Goal: Entertainment & Leisure: Consume media (video, audio)

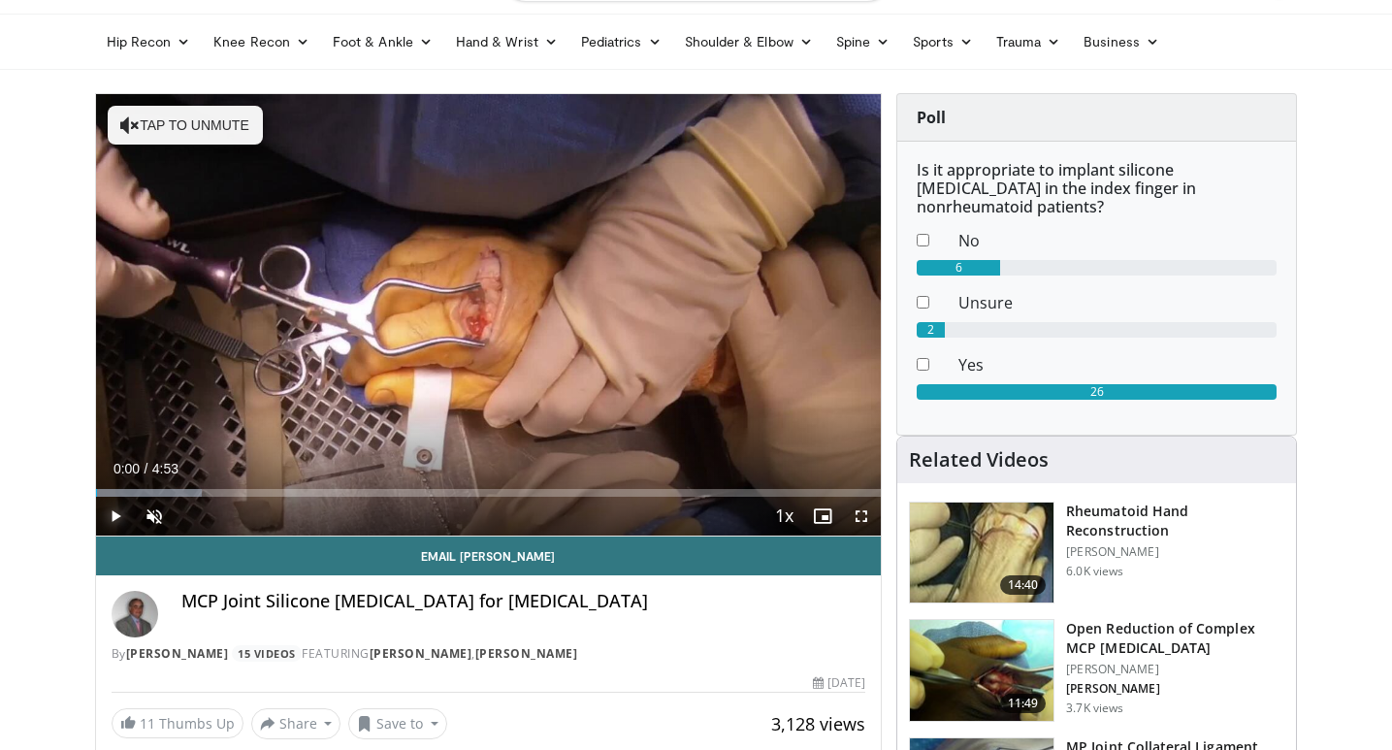
click at [109, 511] on span "Video Player" at bounding box center [115, 516] width 39 height 39
click at [157, 514] on span "Video Player" at bounding box center [154, 516] width 39 height 39
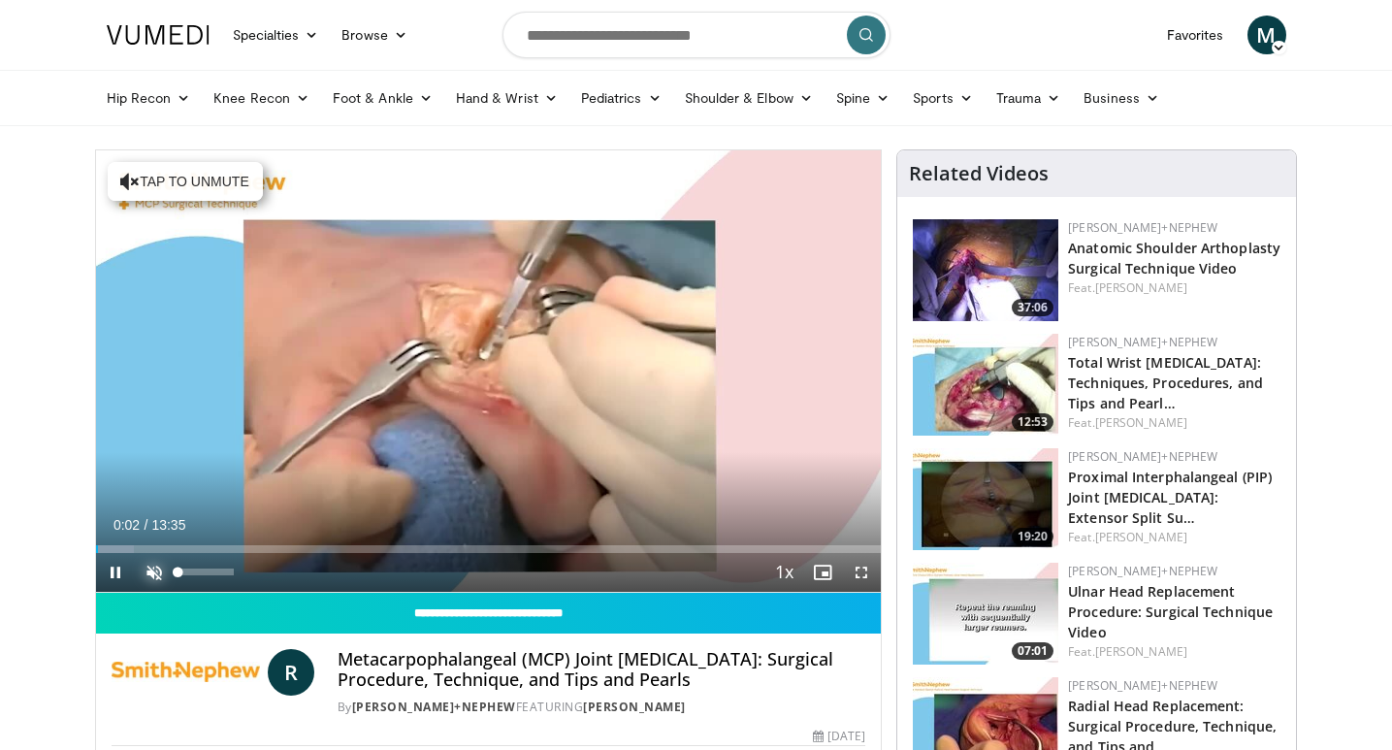
click at [158, 570] on span "Video Player" at bounding box center [154, 572] width 39 height 39
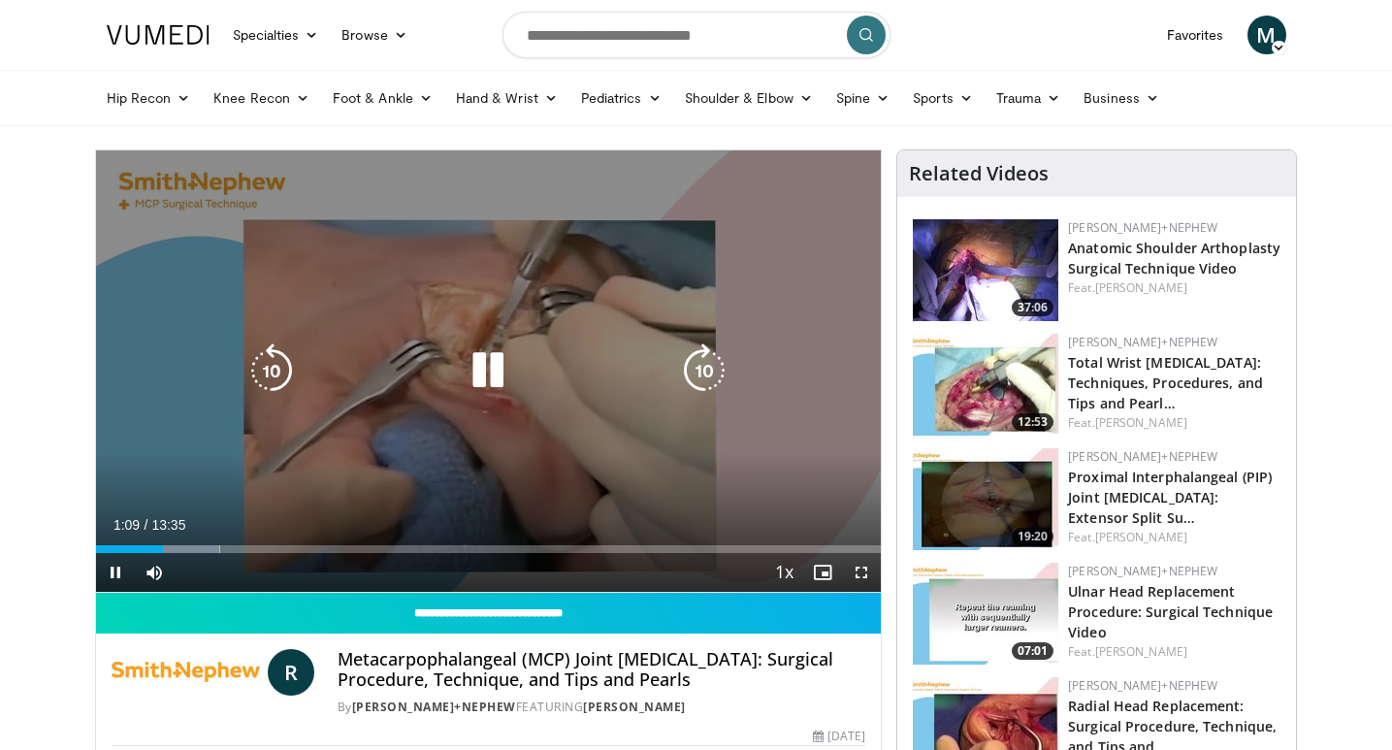
click at [491, 367] on icon "Video Player" at bounding box center [488, 370] width 54 height 54
click at [470, 376] on icon "Video Player" at bounding box center [488, 370] width 54 height 54
click at [452, 358] on div "Video Player" at bounding box center [487, 370] width 471 height 39
click at [500, 371] on icon "Video Player" at bounding box center [488, 370] width 54 height 54
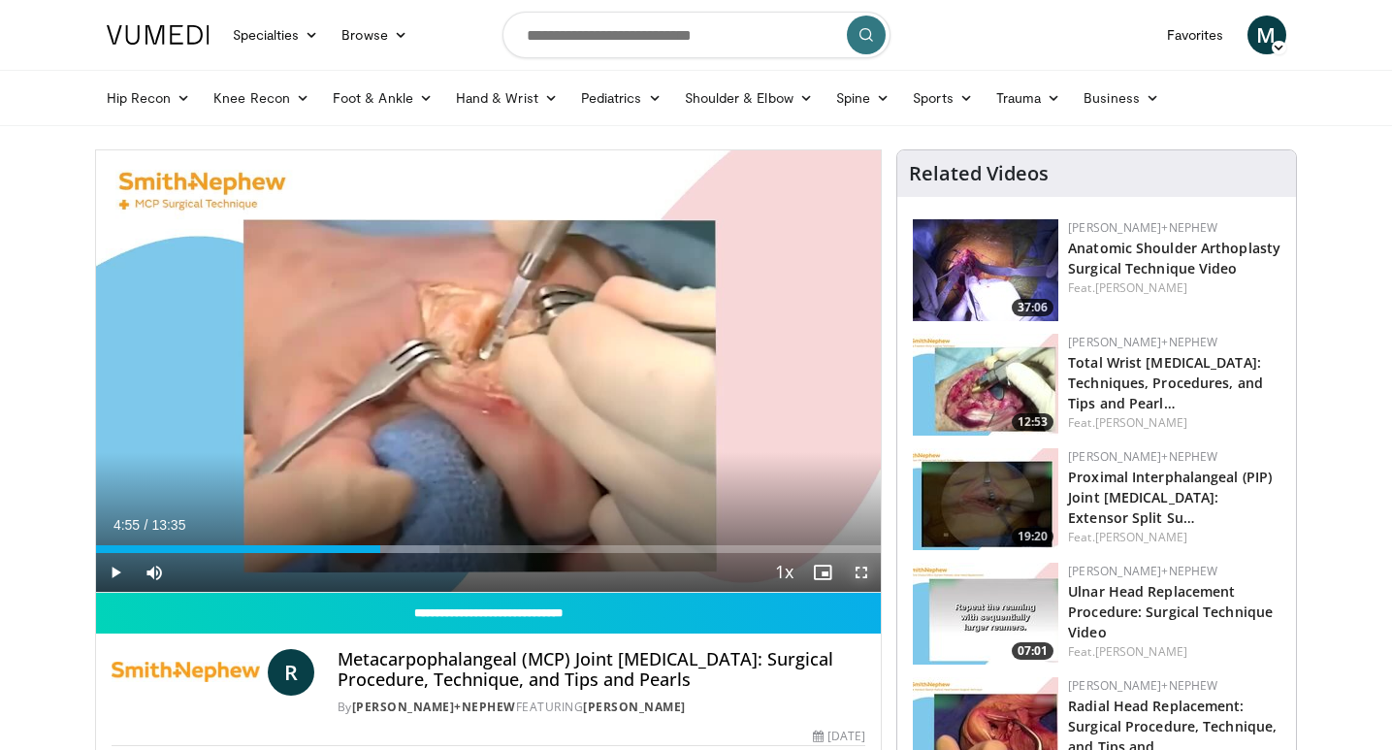
click at [861, 572] on span "Video Player" at bounding box center [861, 572] width 39 height 39
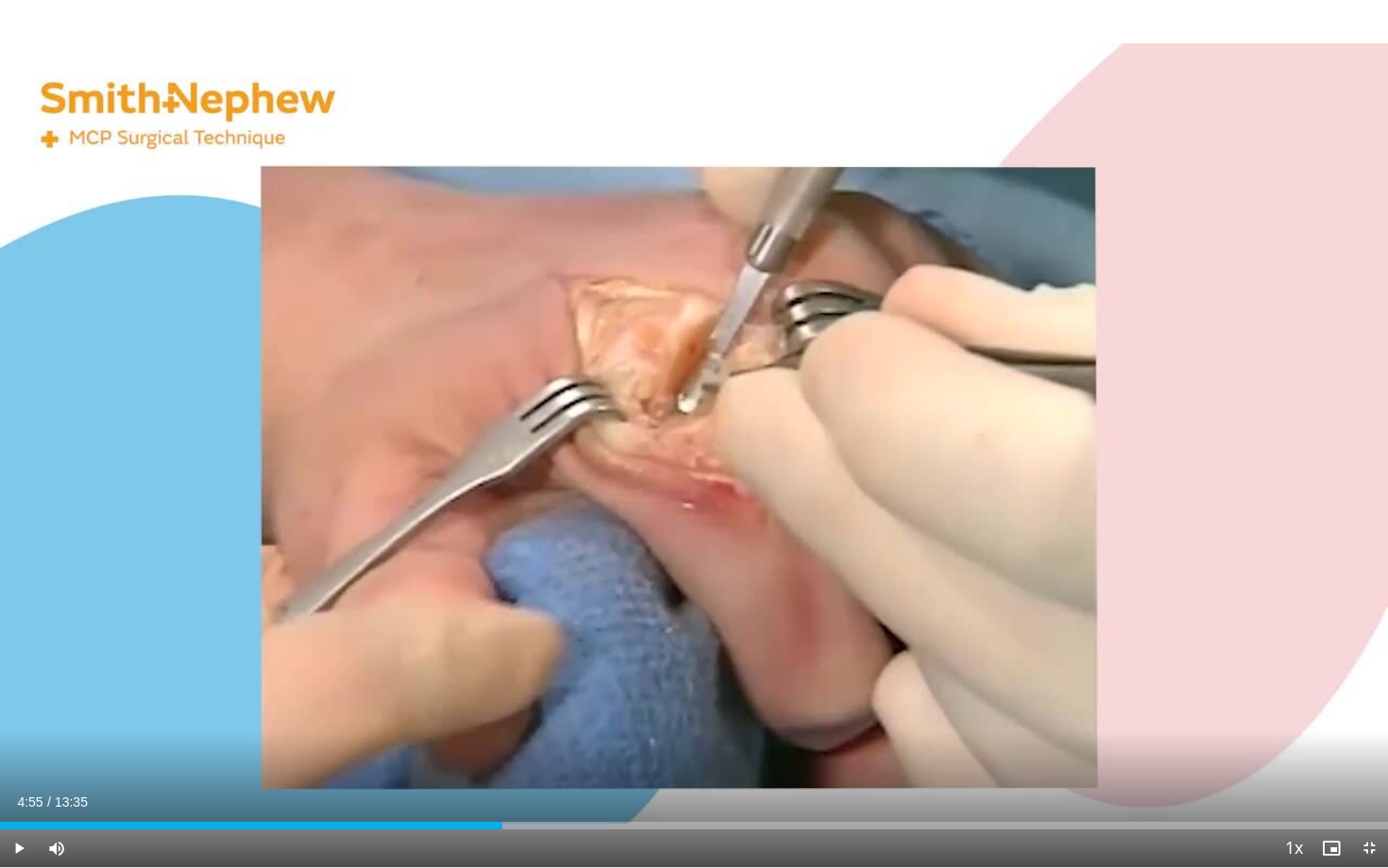
click at [375, 729] on div "Current Time 4:55 / Duration 13:35 Play Skip Backward Skip Forward Mute Loaded …" at bounding box center [694, 849] width 1388 height 38
click at [325, 729] on div "Progress Bar" at bounding box center [326, 826] width 2 height 8
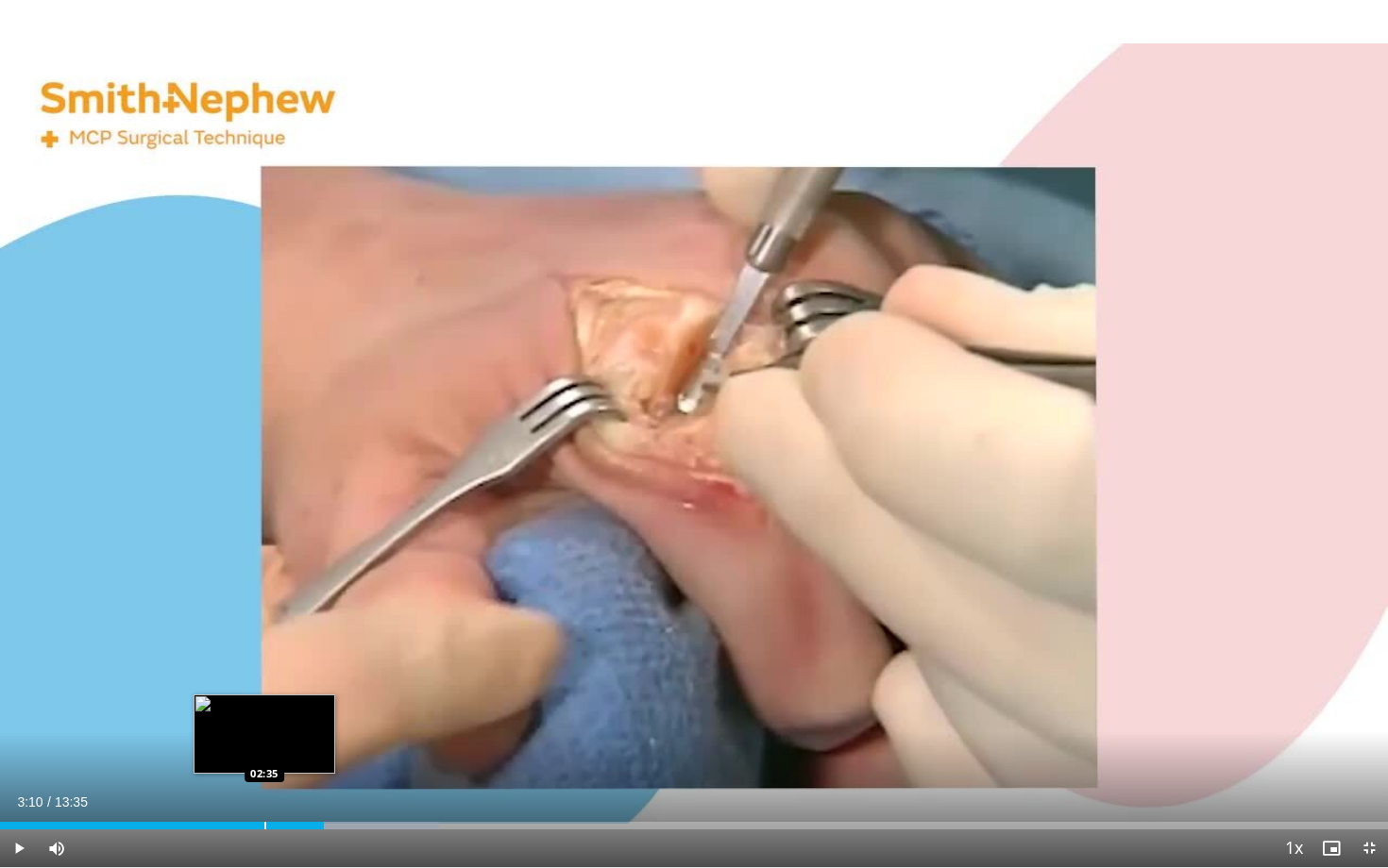
click at [265, 729] on div "Progress Bar" at bounding box center [266, 826] width 2 height 8
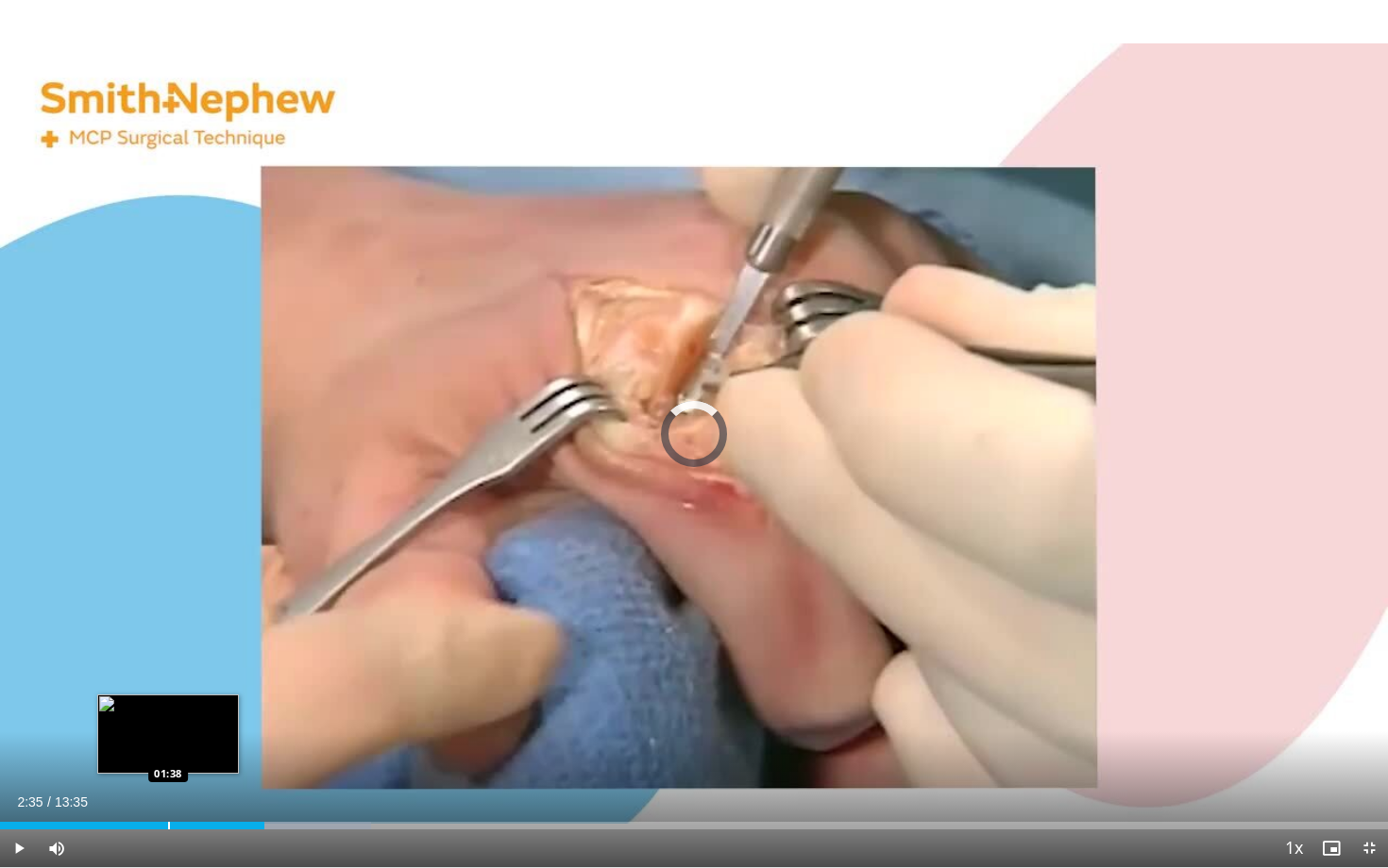
click at [168, 729] on div "Progress Bar" at bounding box center [169, 826] width 2 height 8
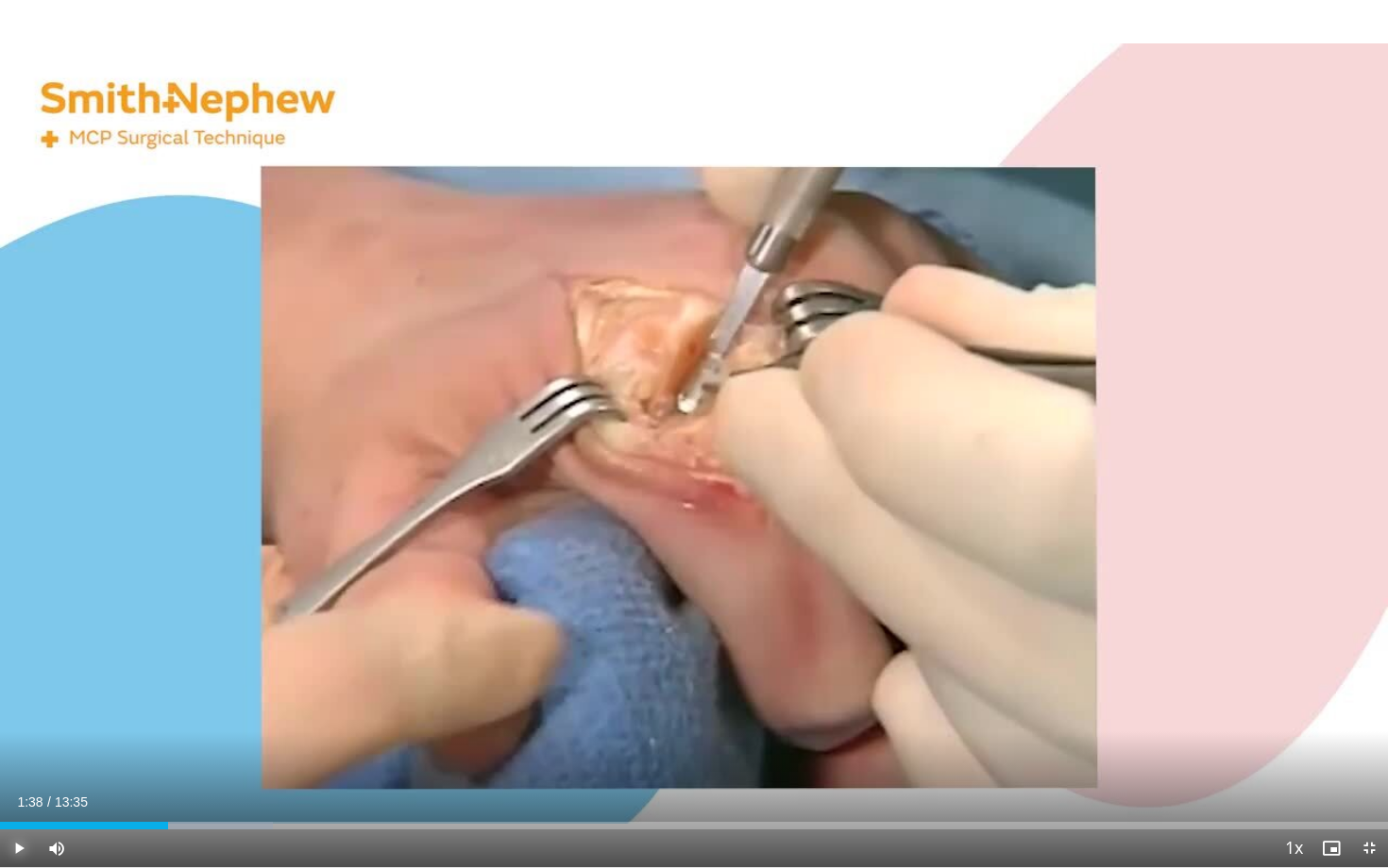
click at [18, 729] on span "Video Player" at bounding box center [18, 849] width 38 height 38
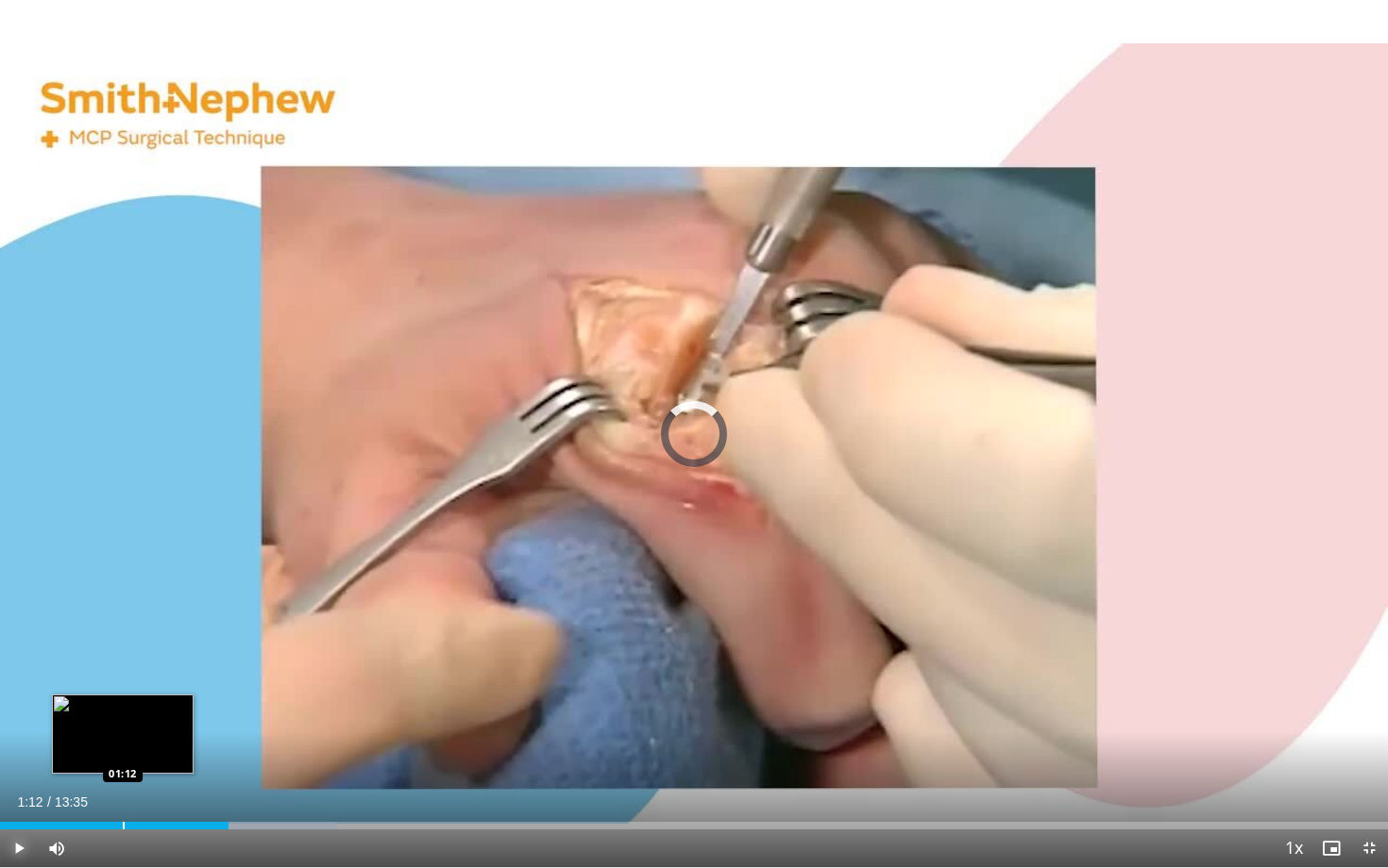
click at [123, 729] on div "Progress Bar" at bounding box center [124, 826] width 2 height 8
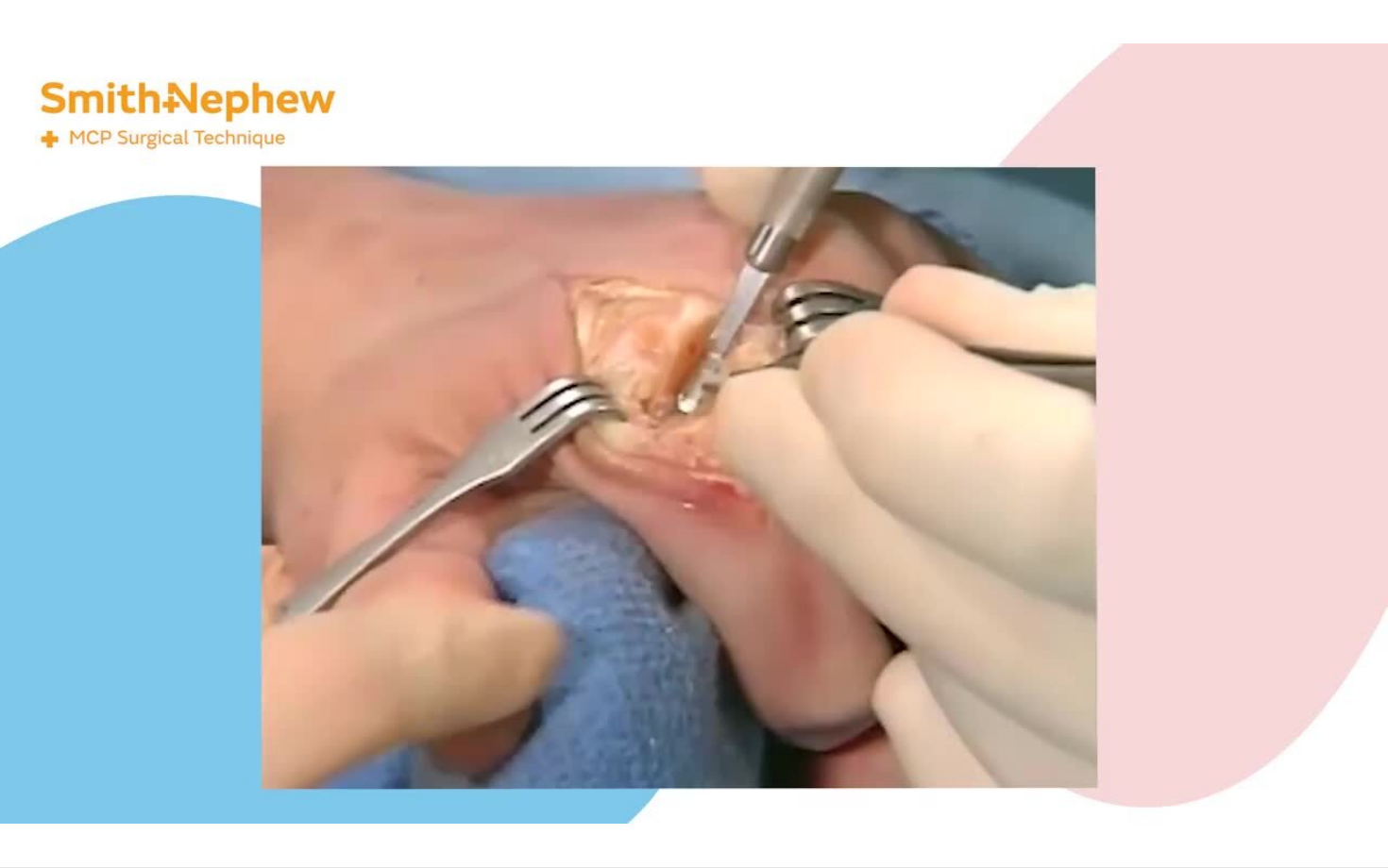
click at [85, 729] on video-js "**********" at bounding box center [694, 434] width 1388 height 868
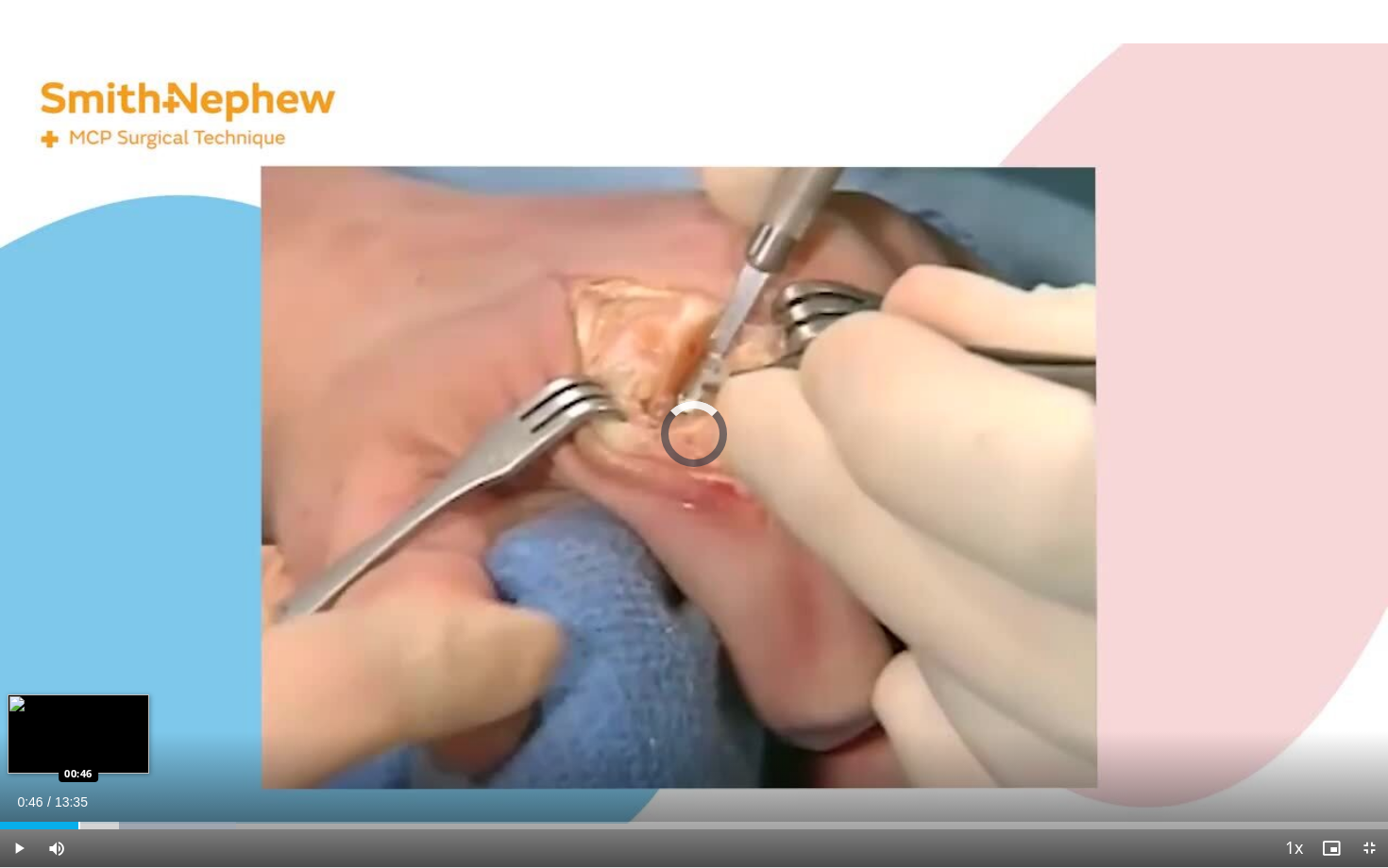
click at [78, 729] on div "Loaded : 17.02% 00:46 00:46" at bounding box center [694, 820] width 1388 height 18
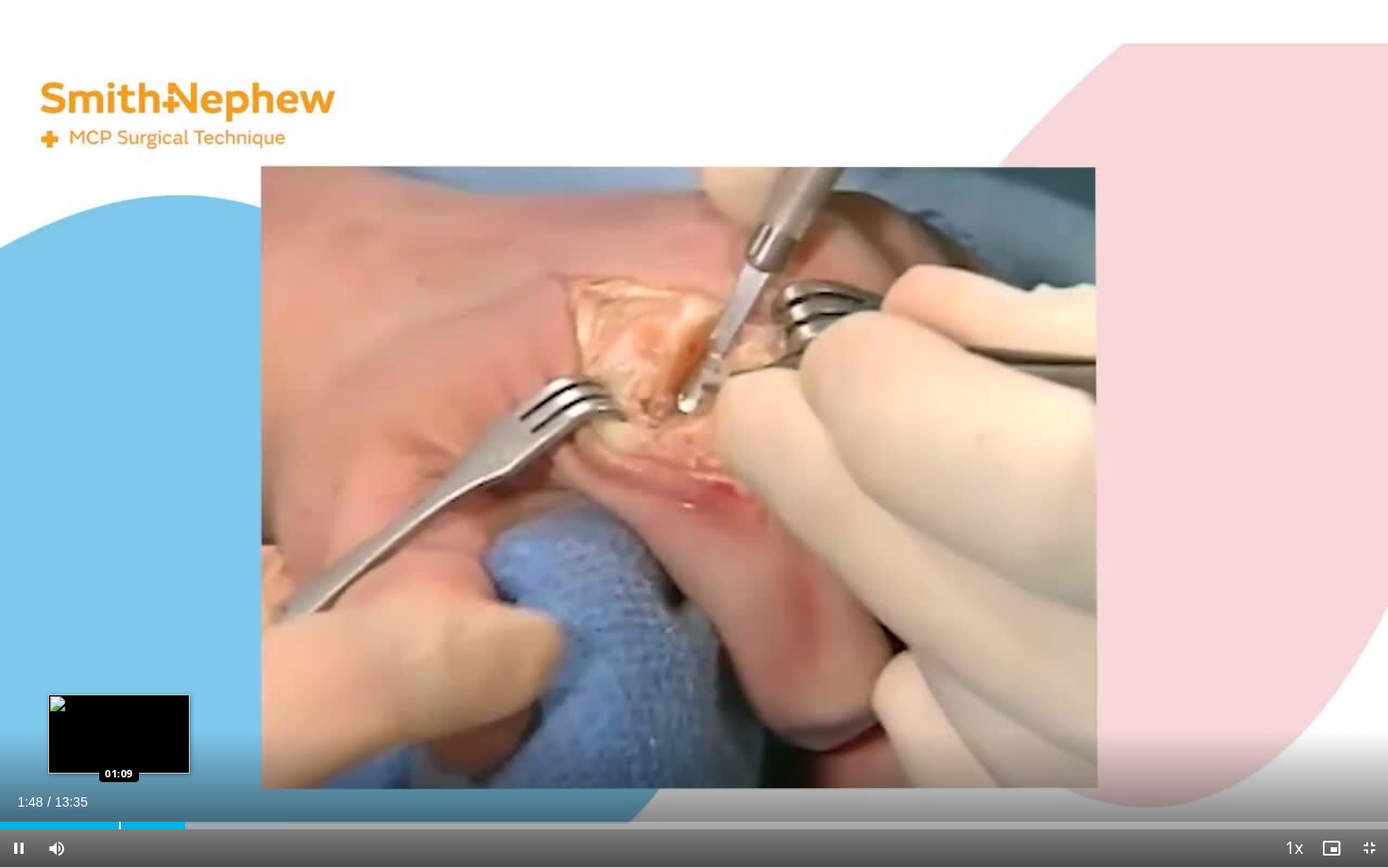
click at [119, 729] on div "Progress Bar" at bounding box center [120, 826] width 2 height 8
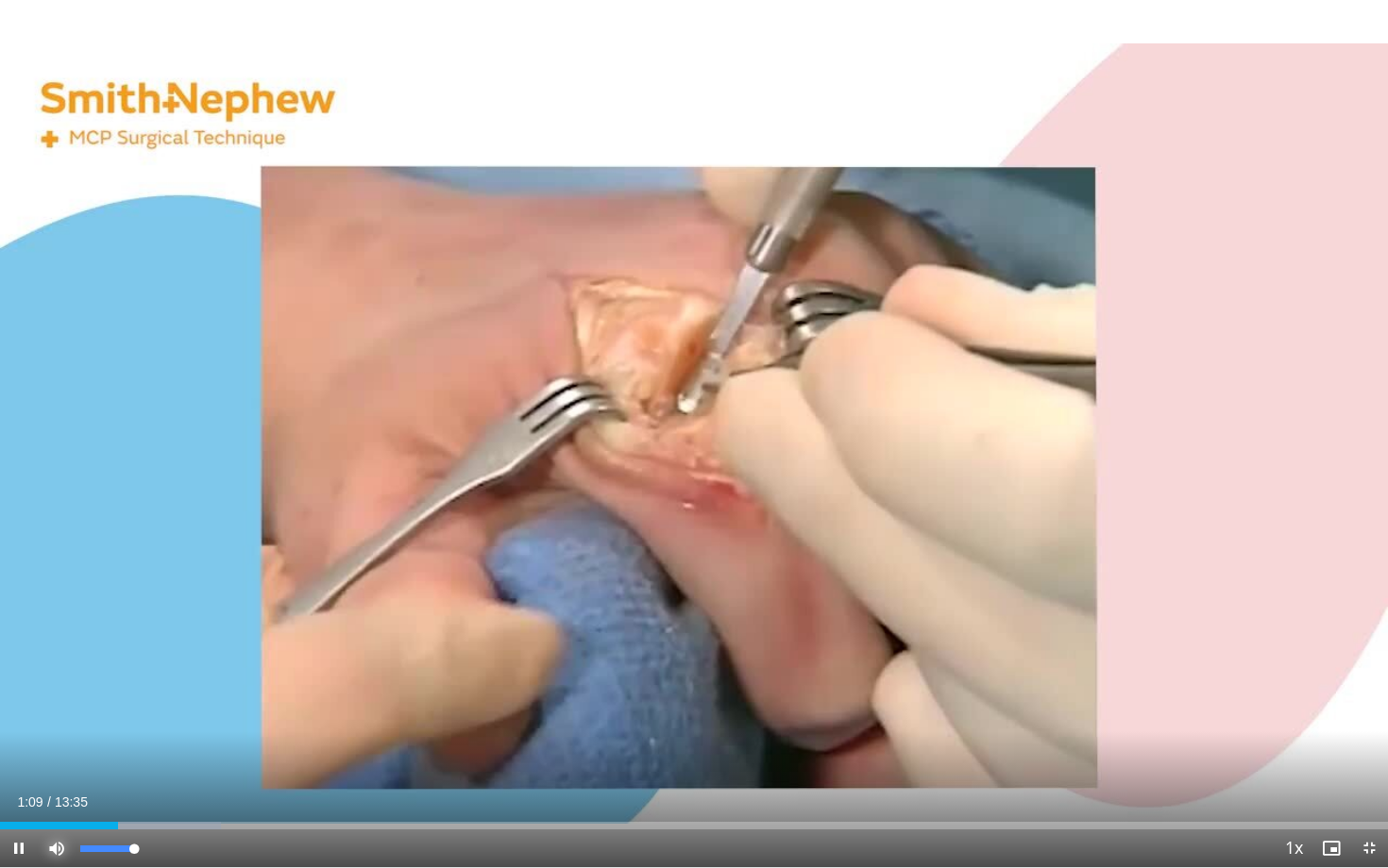
click at [69, 729] on span "Video Player" at bounding box center [56, 849] width 38 height 38
click at [62, 729] on span "Video Player" at bounding box center [56, 849] width 38 height 38
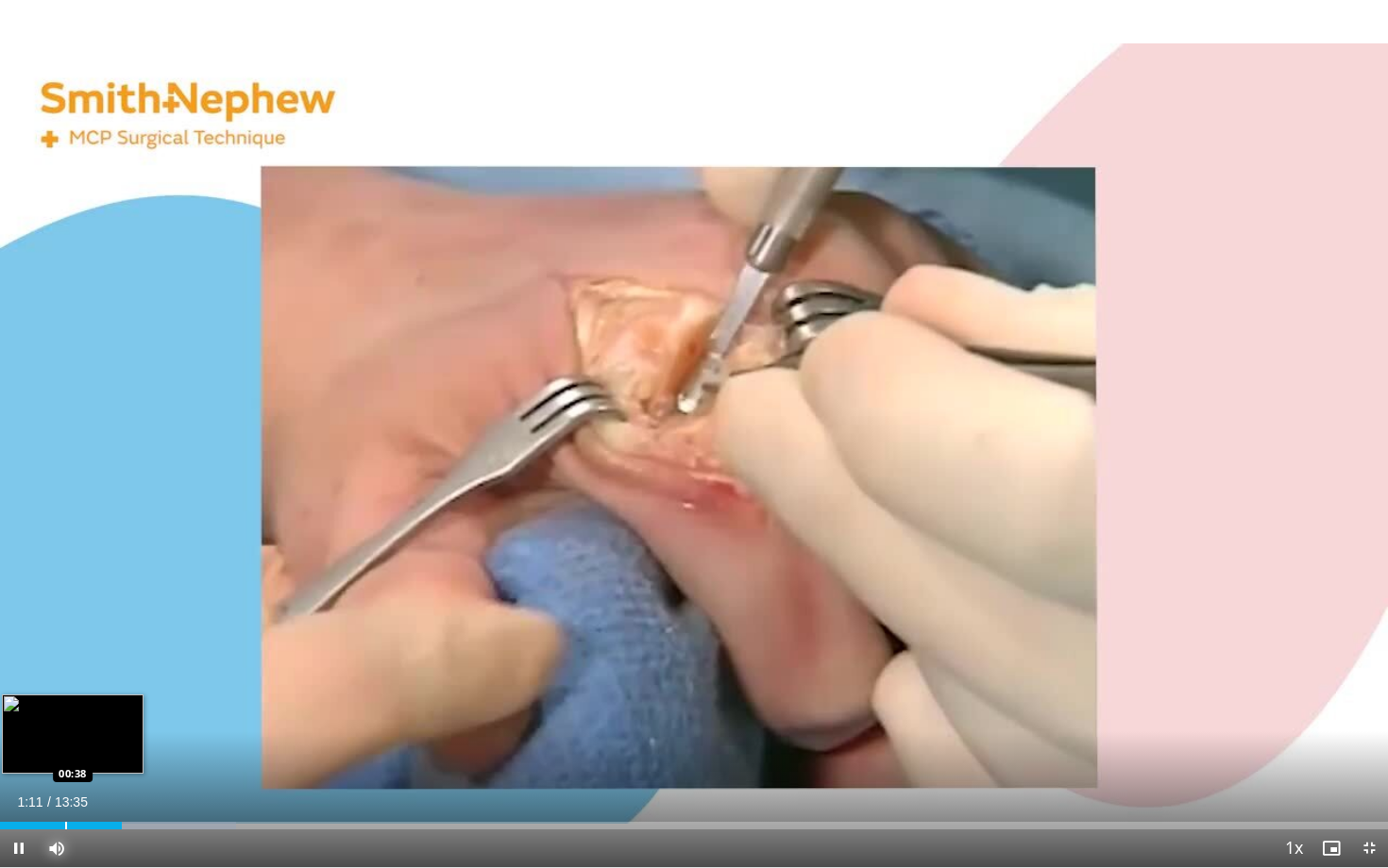
click at [64, 729] on div "Loaded : 17.02% 01:11 00:38" at bounding box center [694, 820] width 1388 height 18
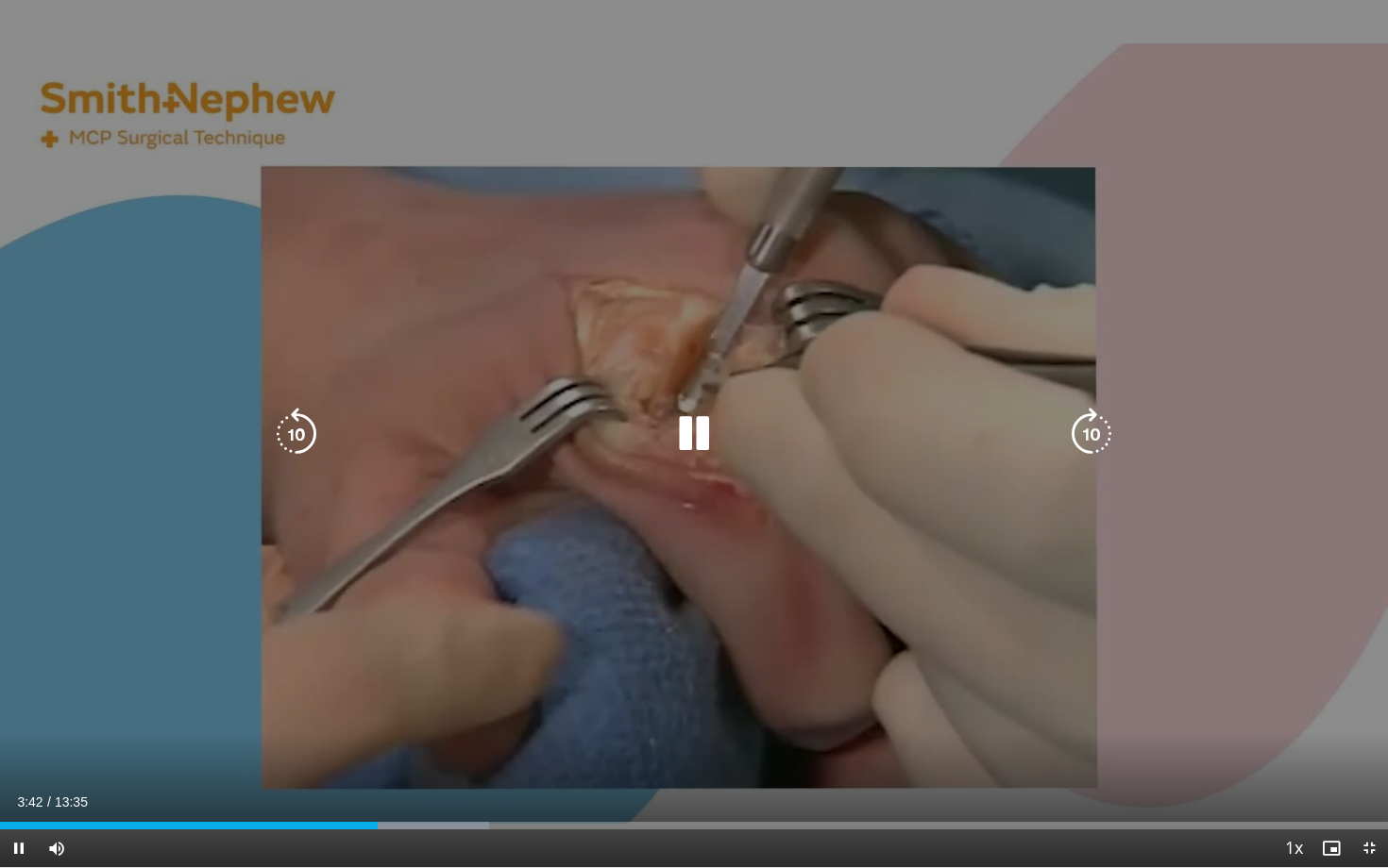
click at [680, 454] on icon "Video Player" at bounding box center [694, 434] width 53 height 53
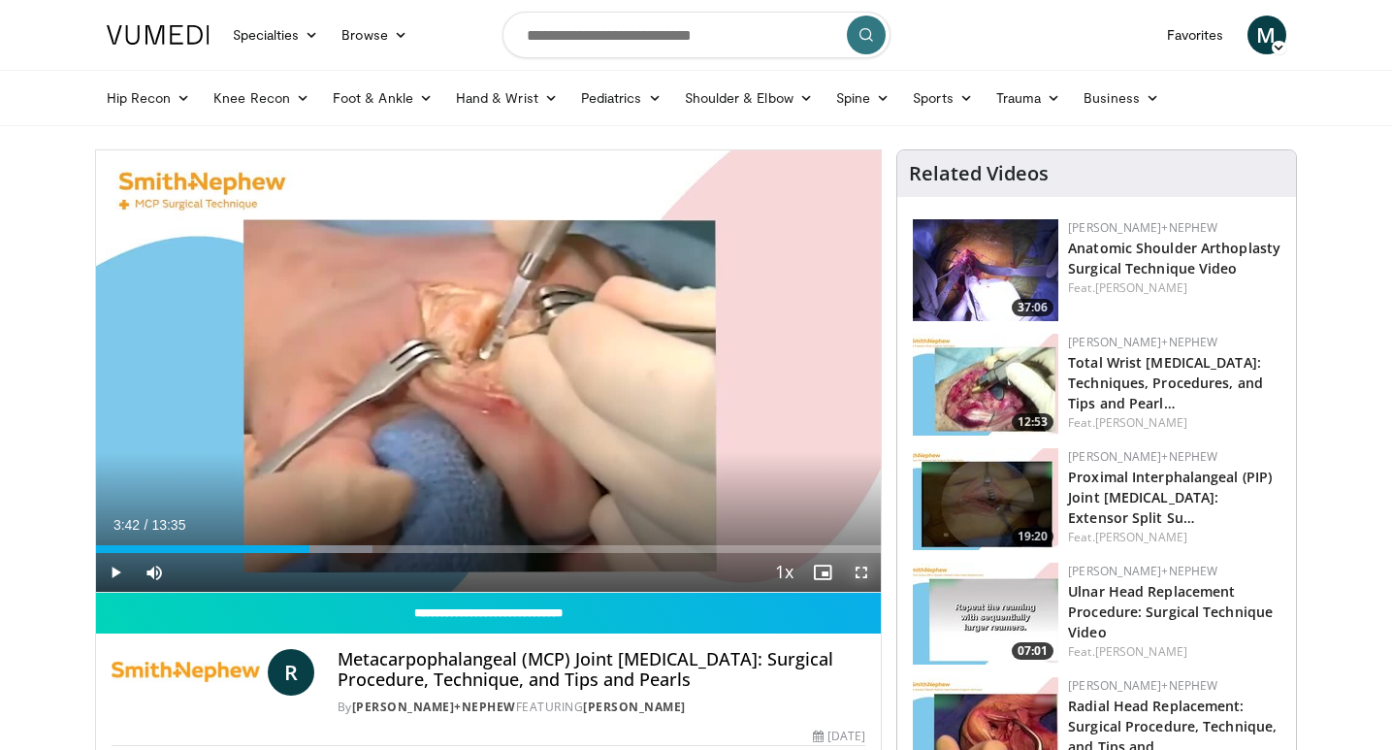
click at [866, 578] on span "Video Player" at bounding box center [861, 572] width 39 height 39
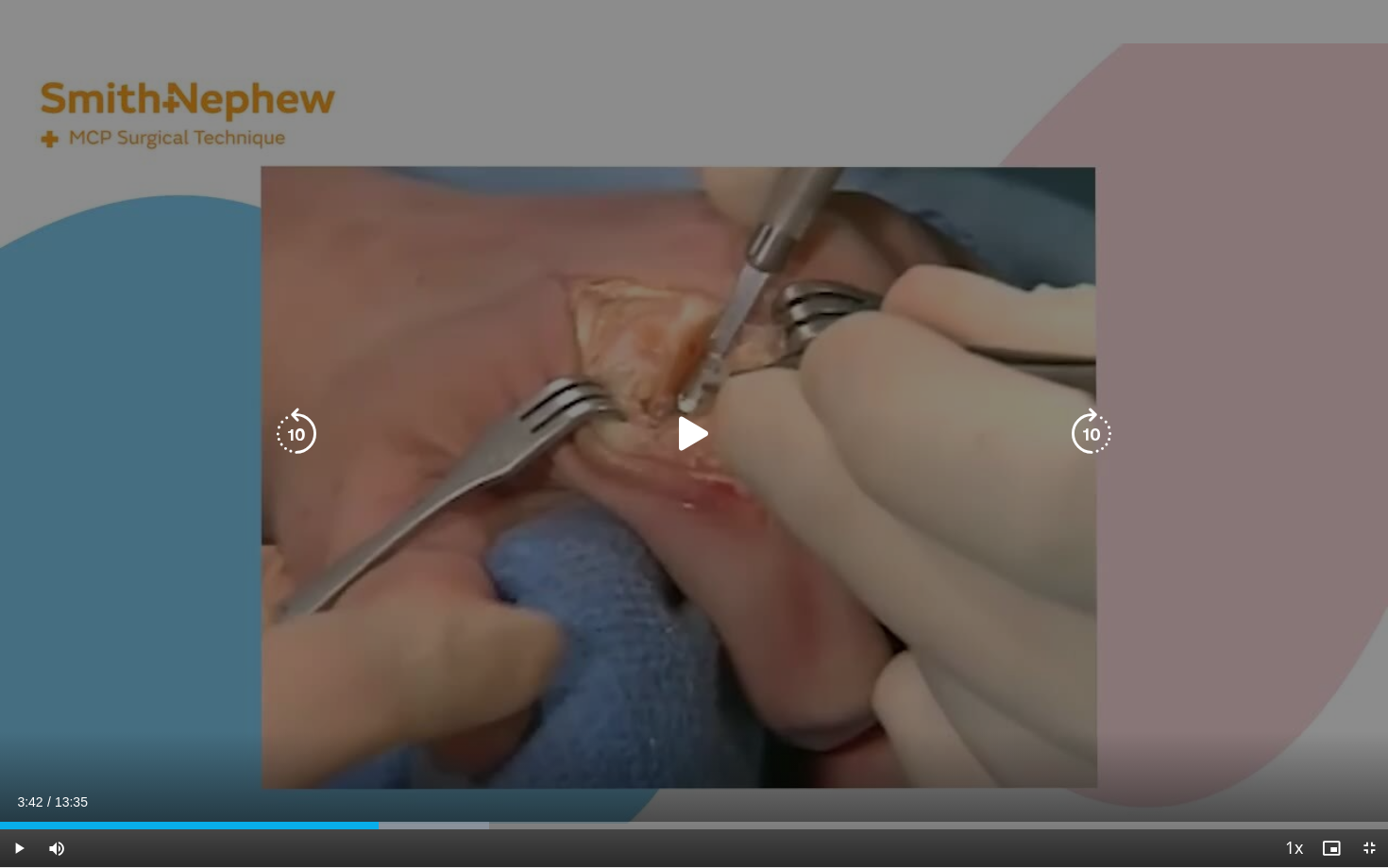
click at [688, 434] on icon "Video Player" at bounding box center [694, 434] width 53 height 53
click at [1302, 683] on div "10 seconds Tap to unmute" at bounding box center [694, 433] width 1388 height 867
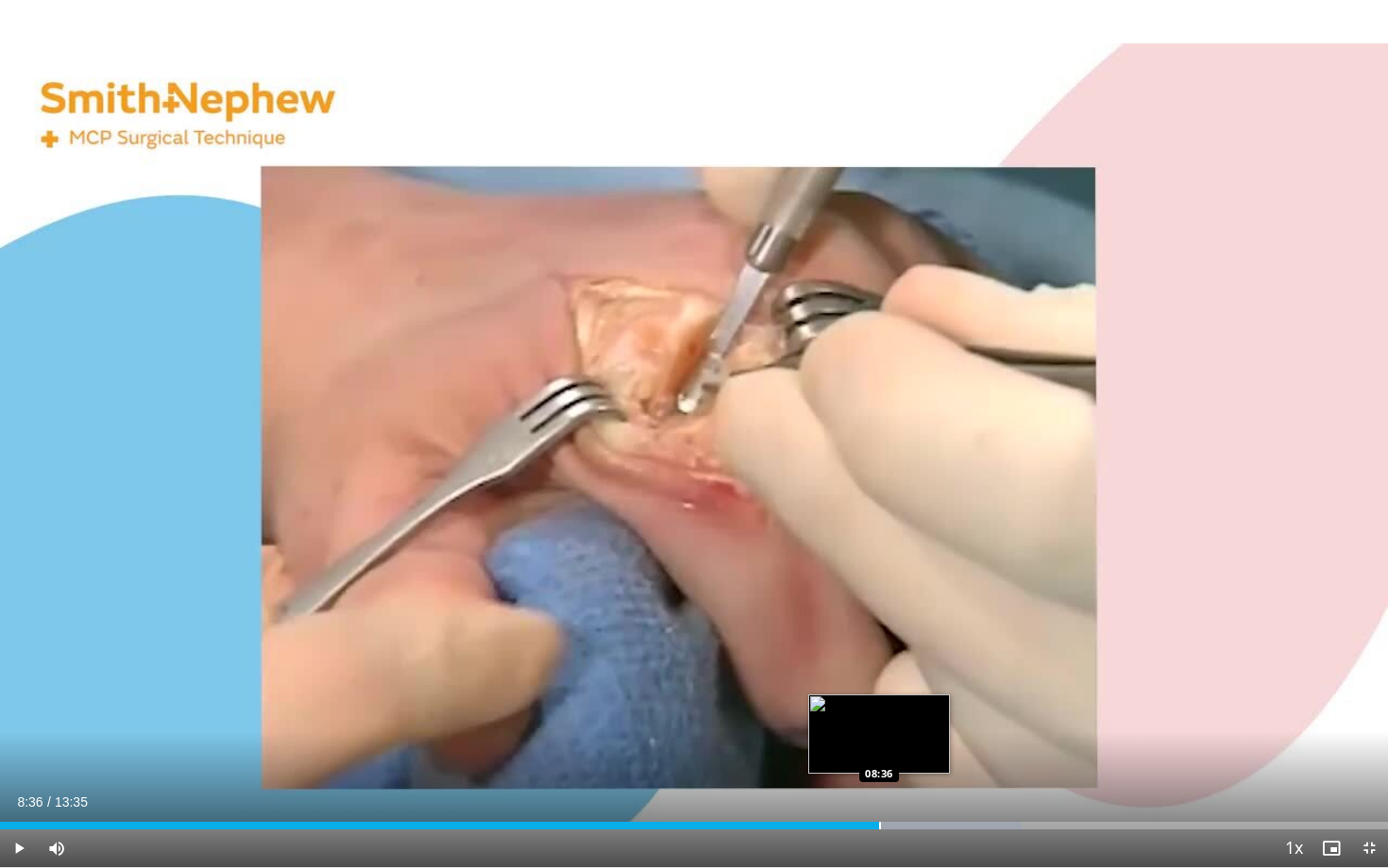
click at [879, 729] on div "Progress Bar" at bounding box center [880, 826] width 2 height 8
click at [854, 729] on div "Progress Bar" at bounding box center [855, 826] width 2 height 8
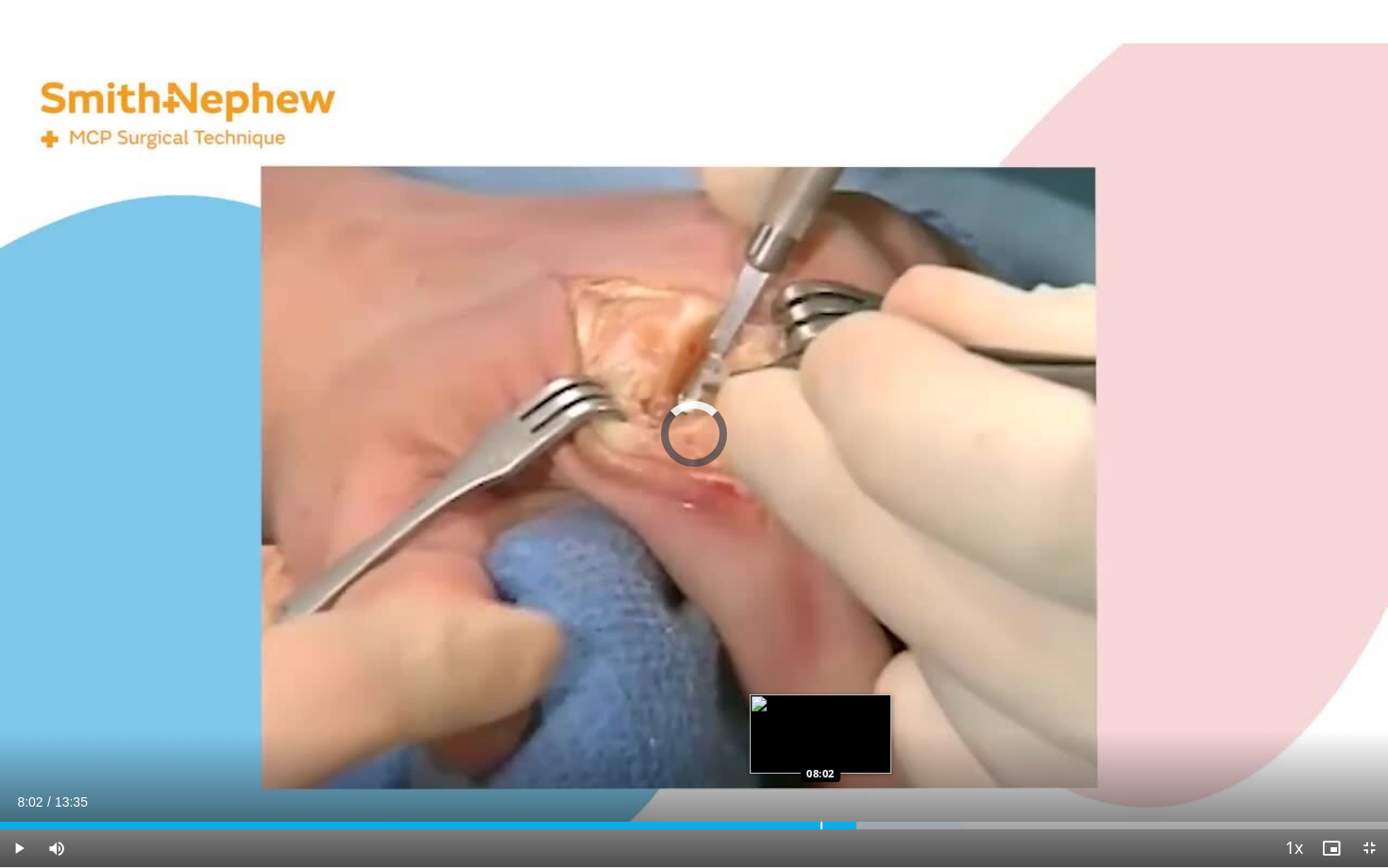
click at [821, 729] on div "Loaded : 69.31% 08:02 08:02" at bounding box center [694, 820] width 1388 height 18
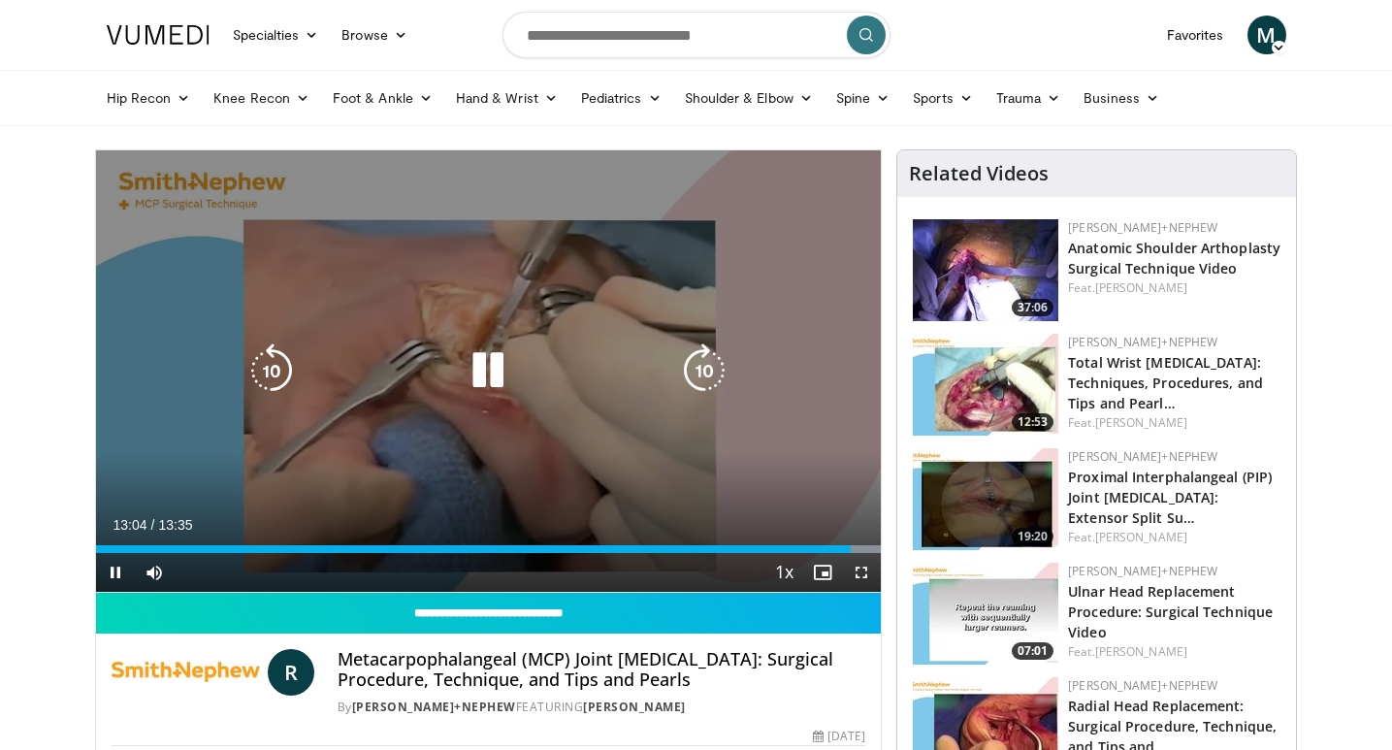
click at [480, 386] on icon "Video Player" at bounding box center [488, 370] width 54 height 54
